Goal: Task Accomplishment & Management: Manage account settings

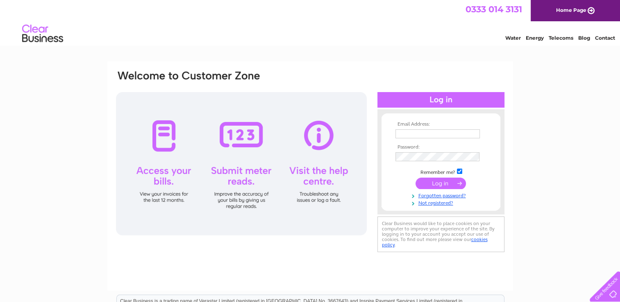
click at [423, 134] on input "text" at bounding box center [438, 134] width 84 height 9
type input "[PERSON_NAME][EMAIL_ADDRESS][PERSON_NAME][DOMAIN_NAME]"
click at [416, 178] on input "submit" at bounding box center [441, 183] width 50 height 11
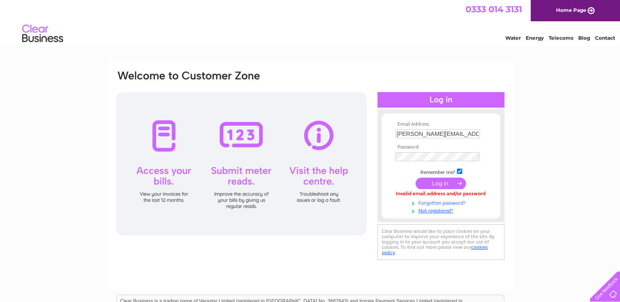
click at [436, 203] on link "Forgotten password?" at bounding box center [442, 203] width 93 height 8
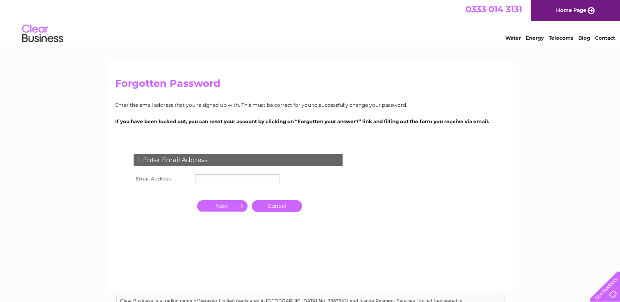
click at [232, 181] on input "text" at bounding box center [237, 179] width 84 height 9
type input "[PERSON_NAME][EMAIL_ADDRESS][PERSON_NAME][DOMAIN_NAME]"
click at [221, 207] on input "button" at bounding box center [222, 205] width 50 height 11
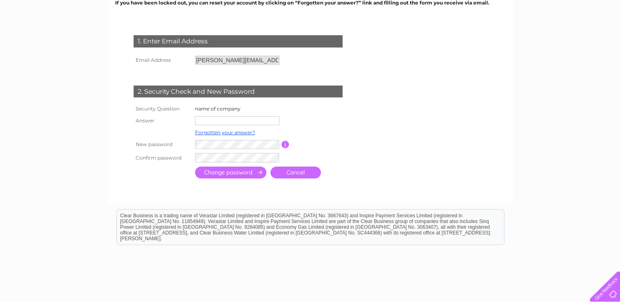
scroll to position [123, 0]
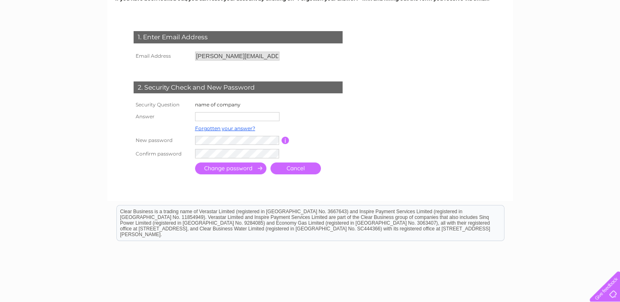
click at [218, 117] on input "text" at bounding box center [237, 116] width 84 height 9
type input "Tycoonita"
click at [216, 168] on input "submit" at bounding box center [230, 169] width 71 height 12
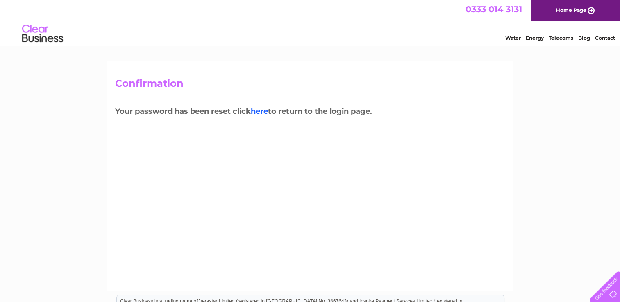
click at [262, 113] on link "here" at bounding box center [259, 111] width 17 height 9
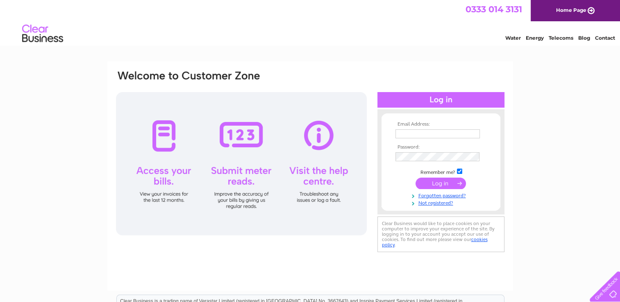
type input "manuela.mueller-meerkatz@tycoonita.co.uk"
click at [434, 183] on input "submit" at bounding box center [441, 183] width 50 height 11
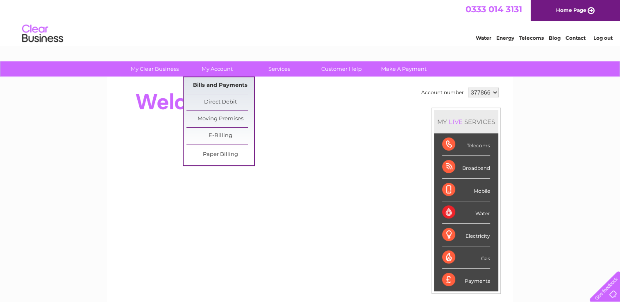
click at [216, 86] on link "Bills and Payments" at bounding box center [220, 85] width 68 height 16
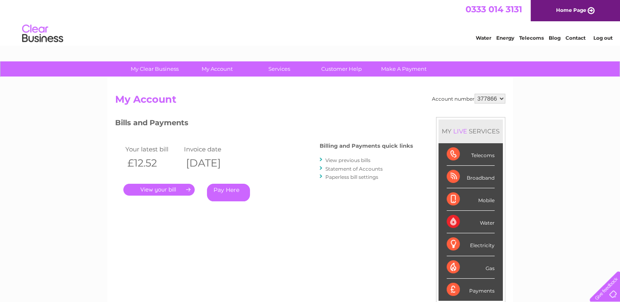
click at [231, 190] on link "Pay Here" at bounding box center [228, 193] width 43 height 18
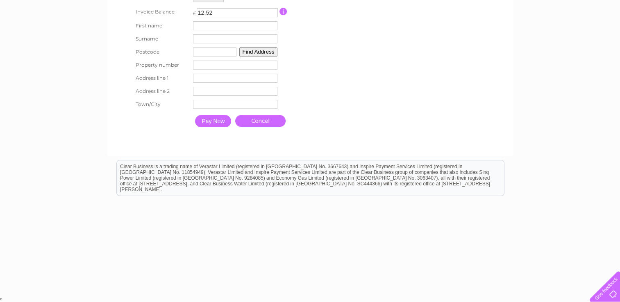
scroll to position [18, 0]
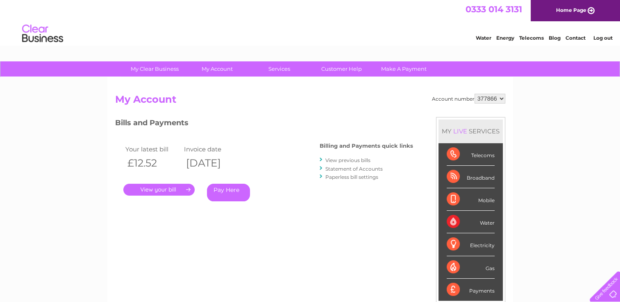
click at [161, 189] on link "." at bounding box center [158, 190] width 71 height 12
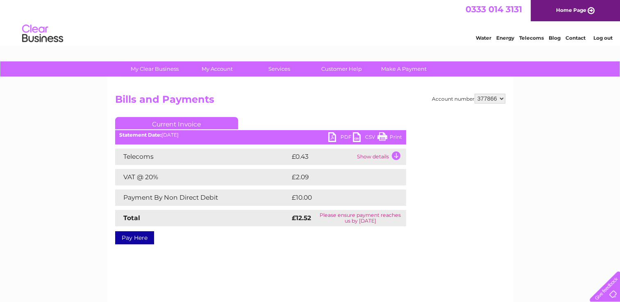
click at [341, 135] on link "PDF" at bounding box center [340, 138] width 25 height 12
